Goal: Find specific page/section: Find specific page/section

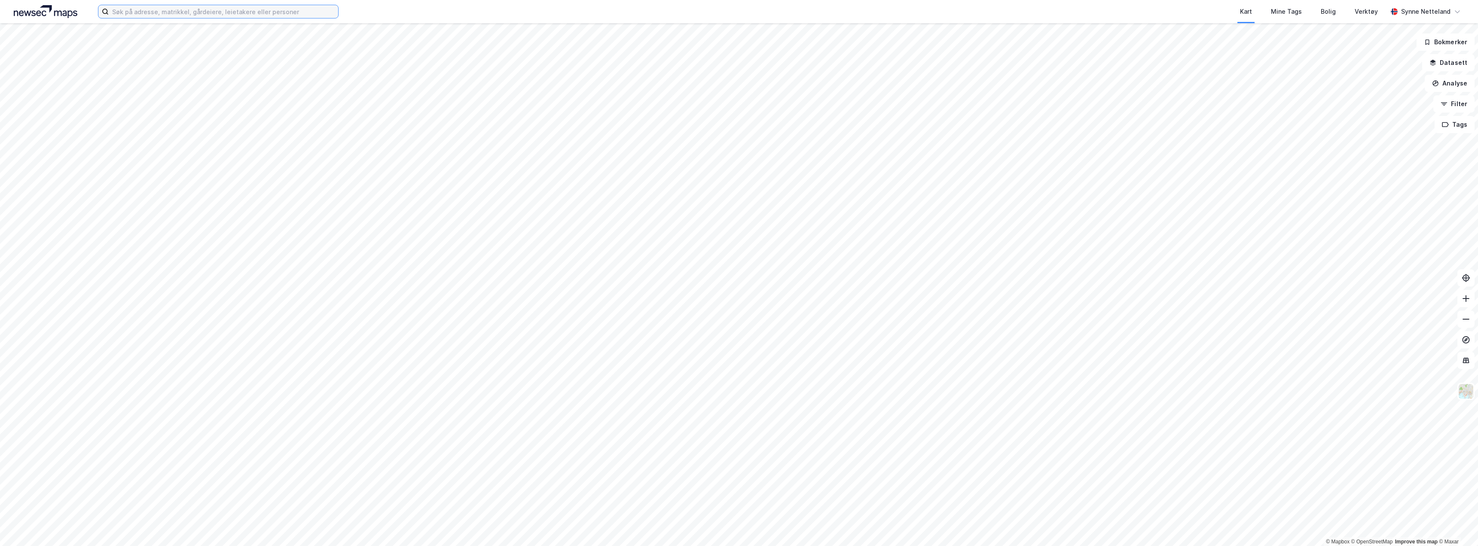
click at [214, 12] on input at bounding box center [223, 11] width 229 height 13
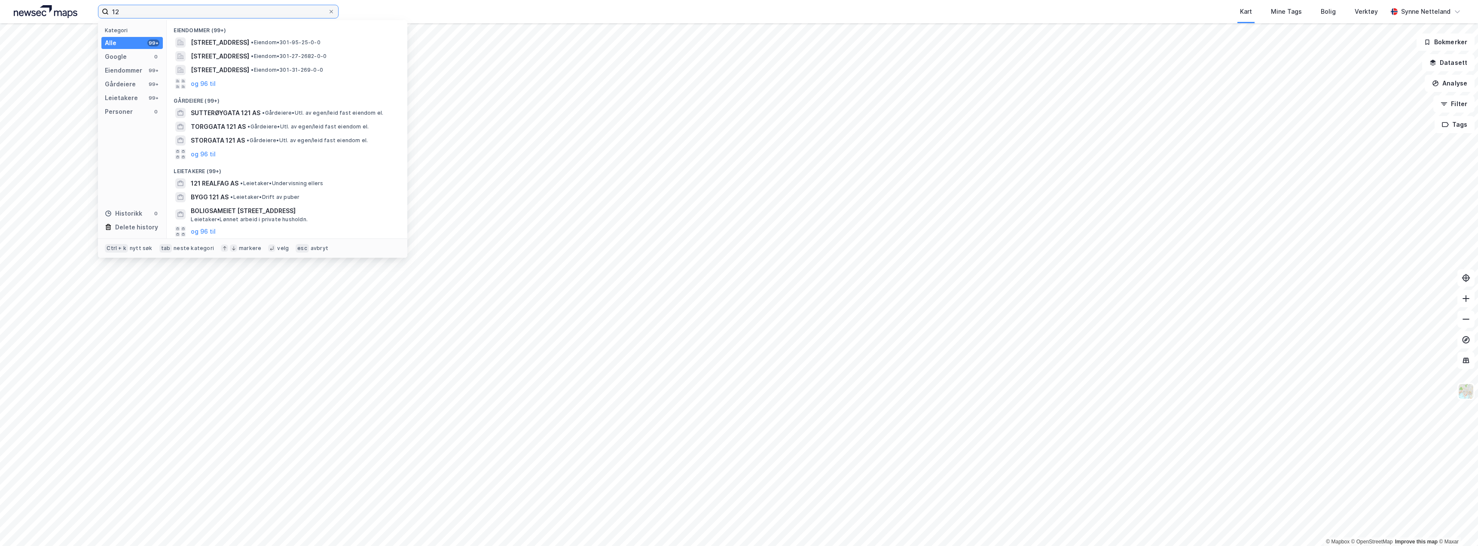
type input "1"
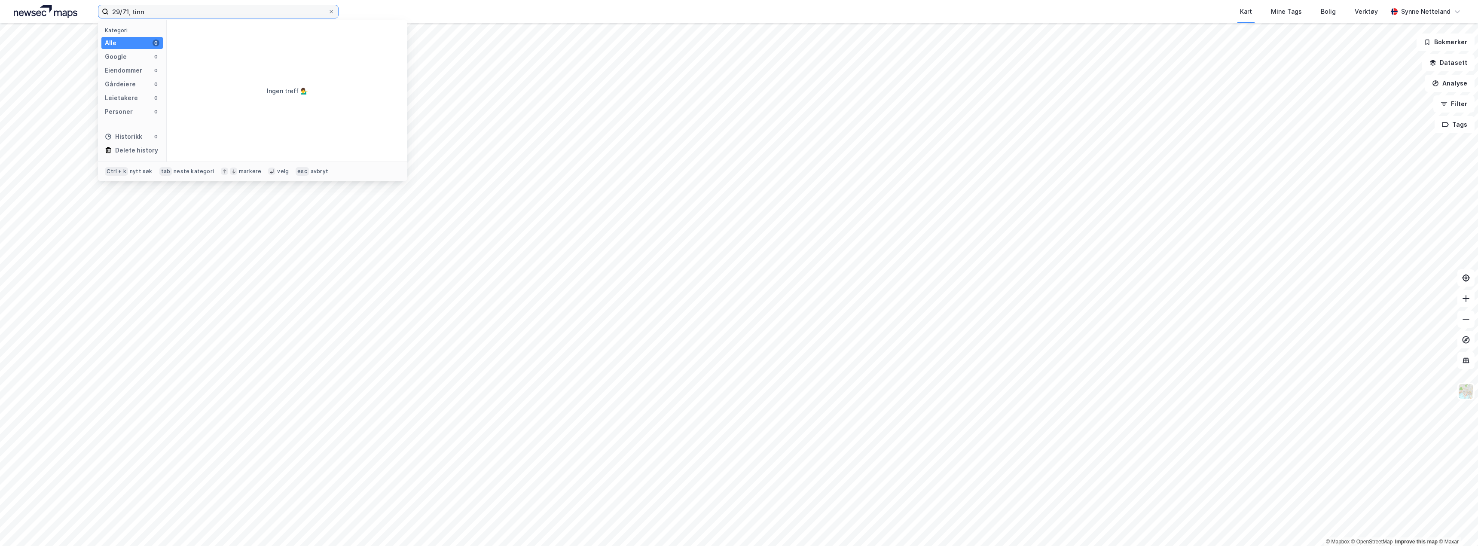
click at [110, 14] on input "29/71, tinn" at bounding box center [218, 11] width 219 height 13
click at [248, 39] on span "[STREET_ADDRESS]" at bounding box center [220, 42] width 58 height 10
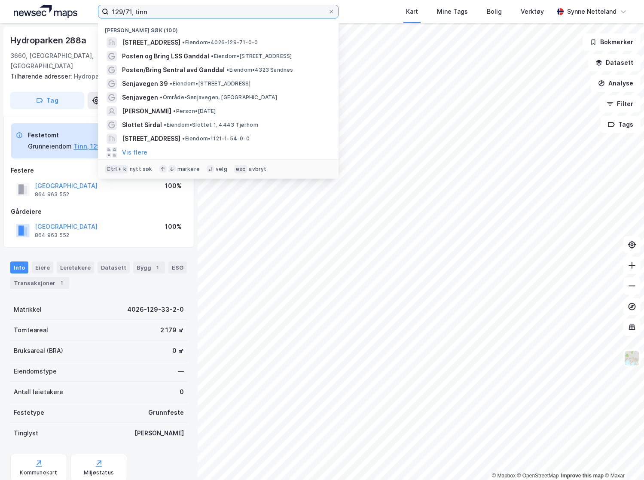
drag, startPoint x: 251, startPoint y: 8, endPoint x: 97, endPoint y: 1, distance: 154.5
click at [99, 6] on label "129/71, tinn" at bounding box center [218, 12] width 241 height 14
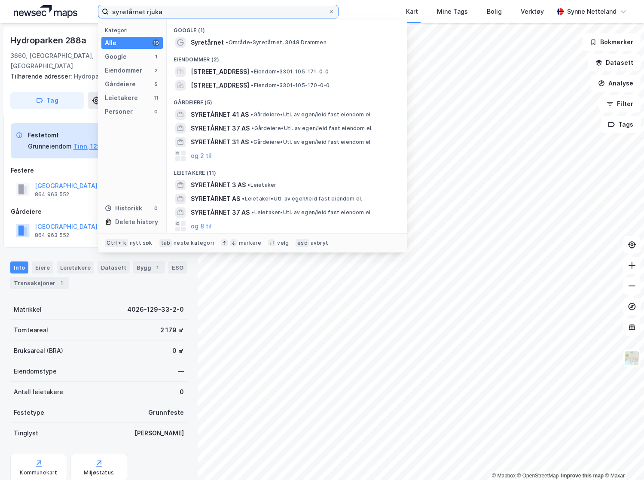
type input "syretårnet rjukan"
